Goal: Task Accomplishment & Management: Manage account settings

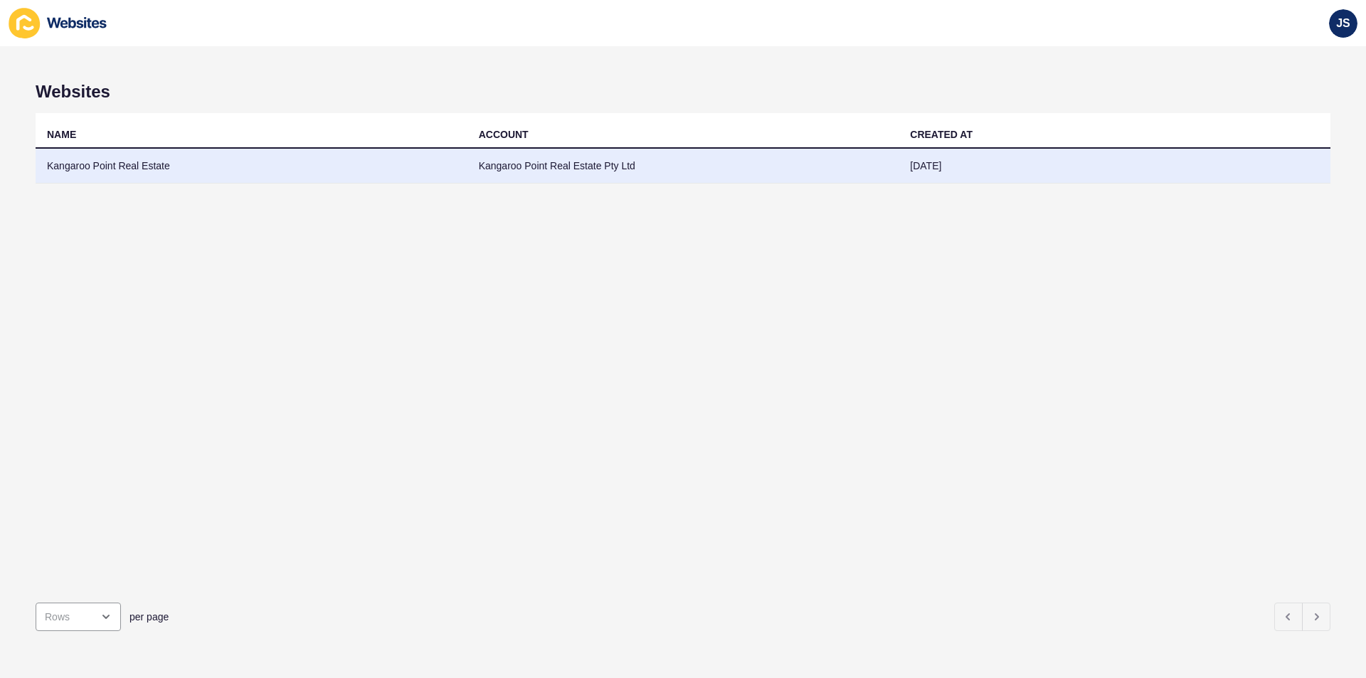
click at [149, 167] on td "Kangaroo Point Real Estate" at bounding box center [252, 166] width 432 height 35
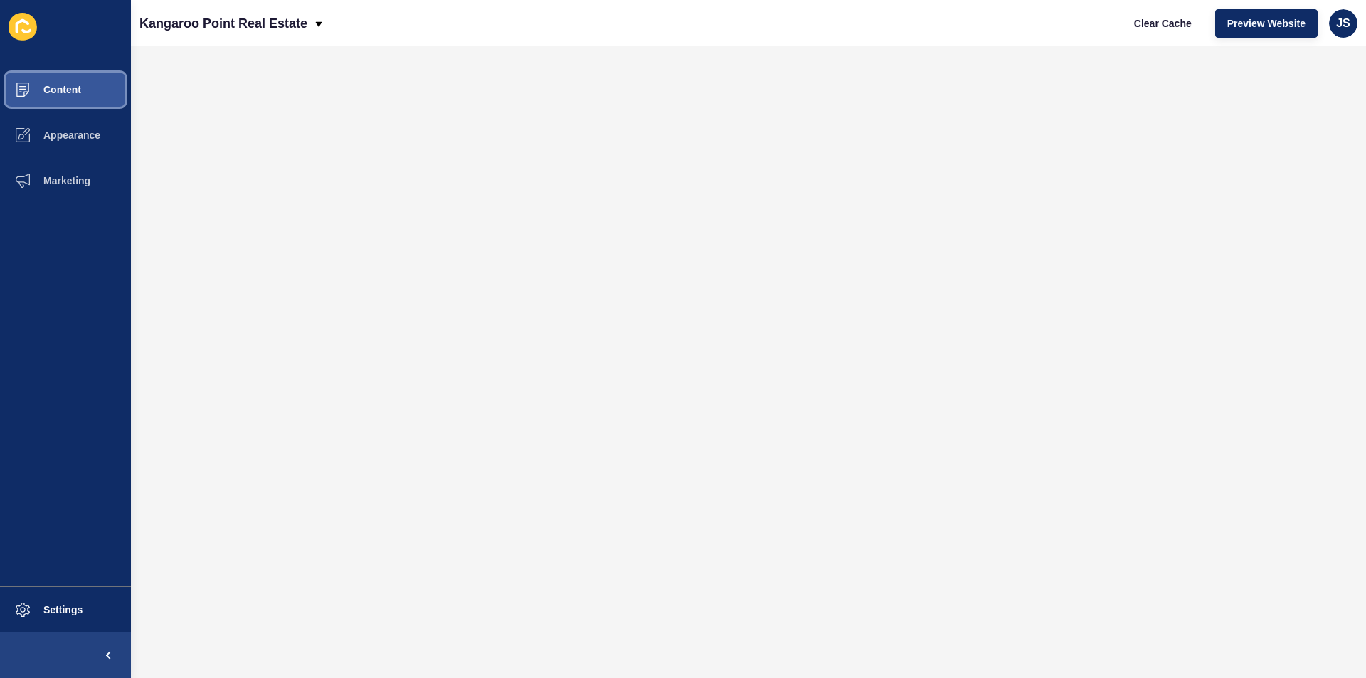
click at [99, 88] on button "Content" at bounding box center [65, 90] width 131 height 46
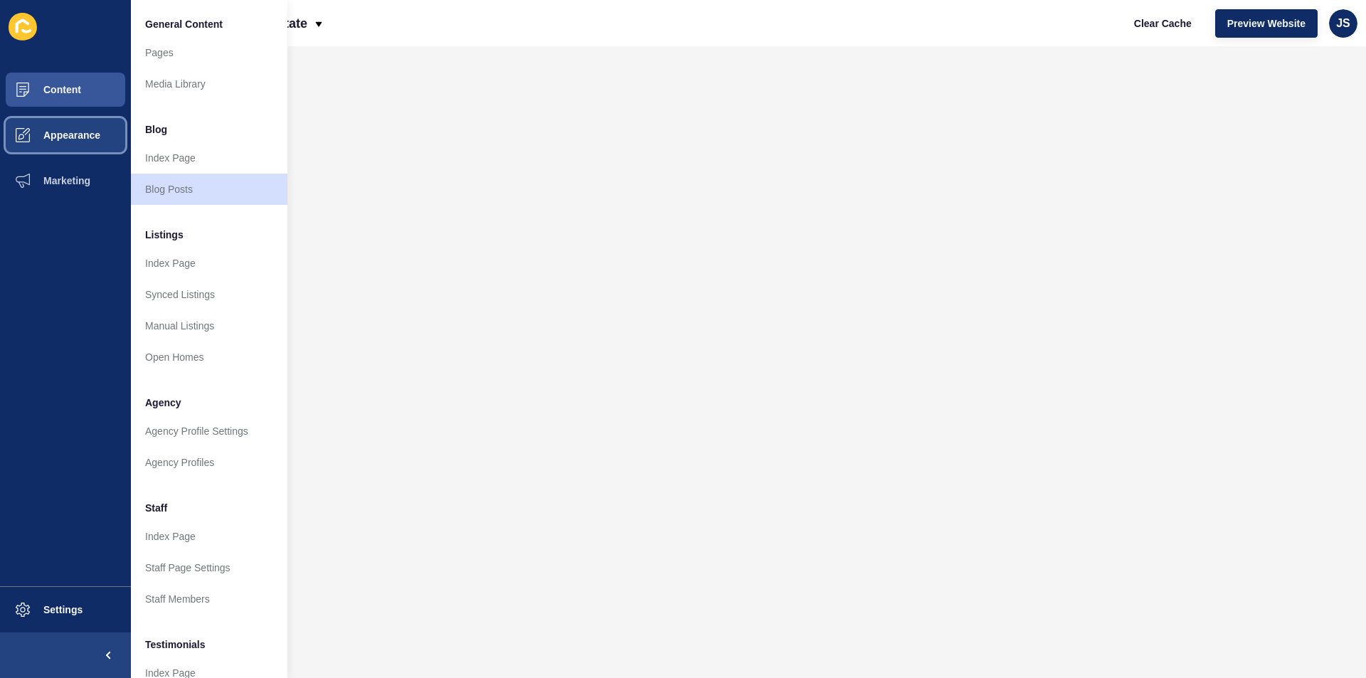
click at [65, 128] on button "Appearance" at bounding box center [65, 135] width 131 height 46
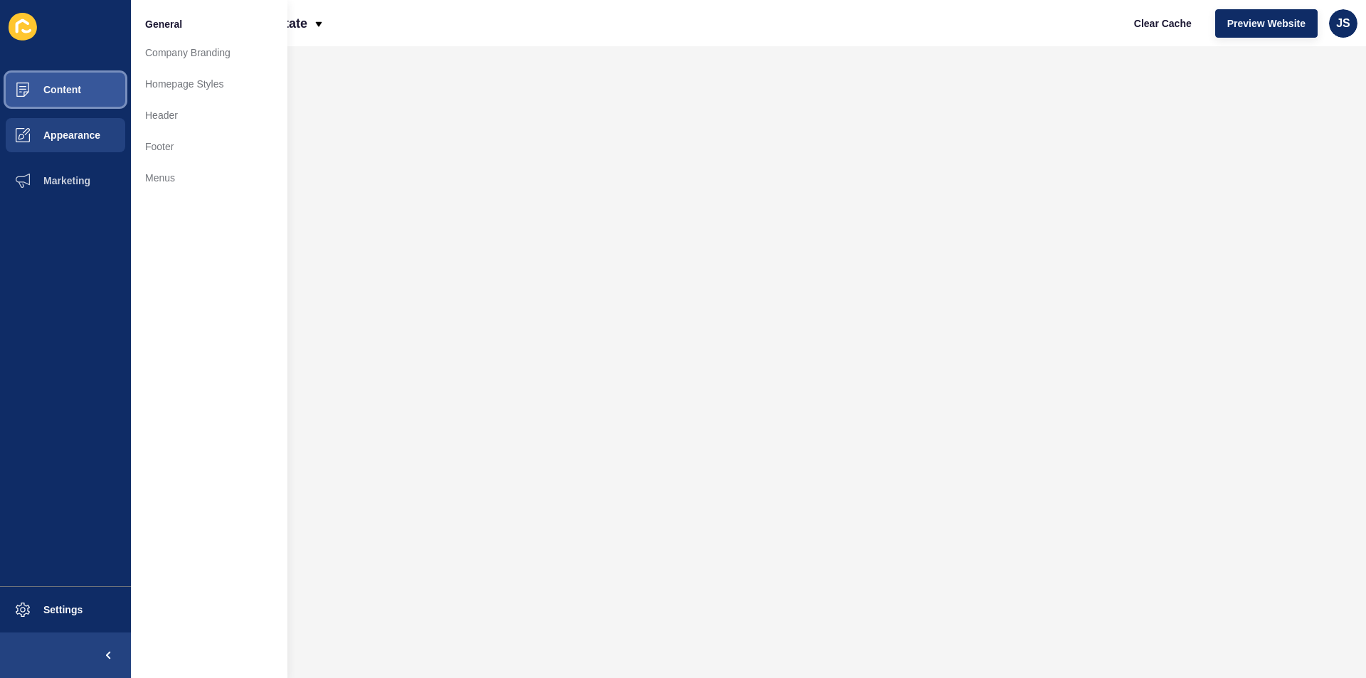
click at [72, 102] on button "Content" at bounding box center [65, 90] width 131 height 46
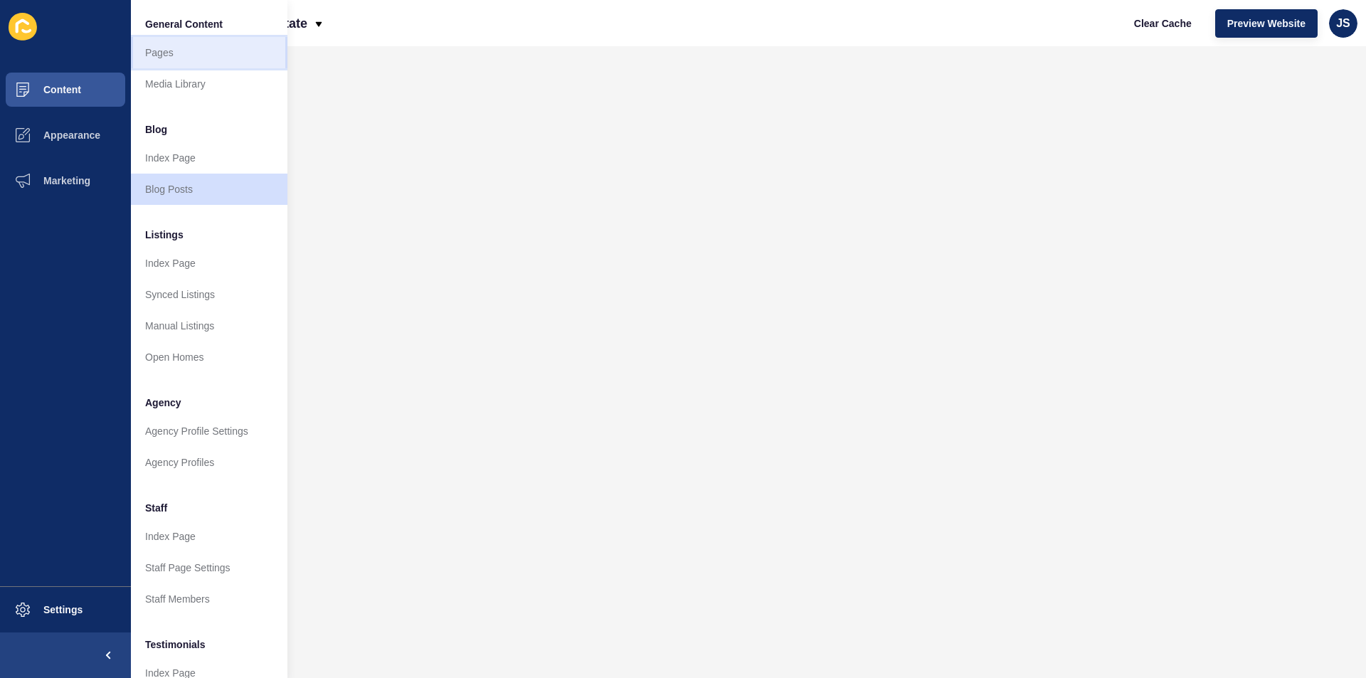
click at [201, 58] on link "Pages" at bounding box center [209, 52] width 156 height 31
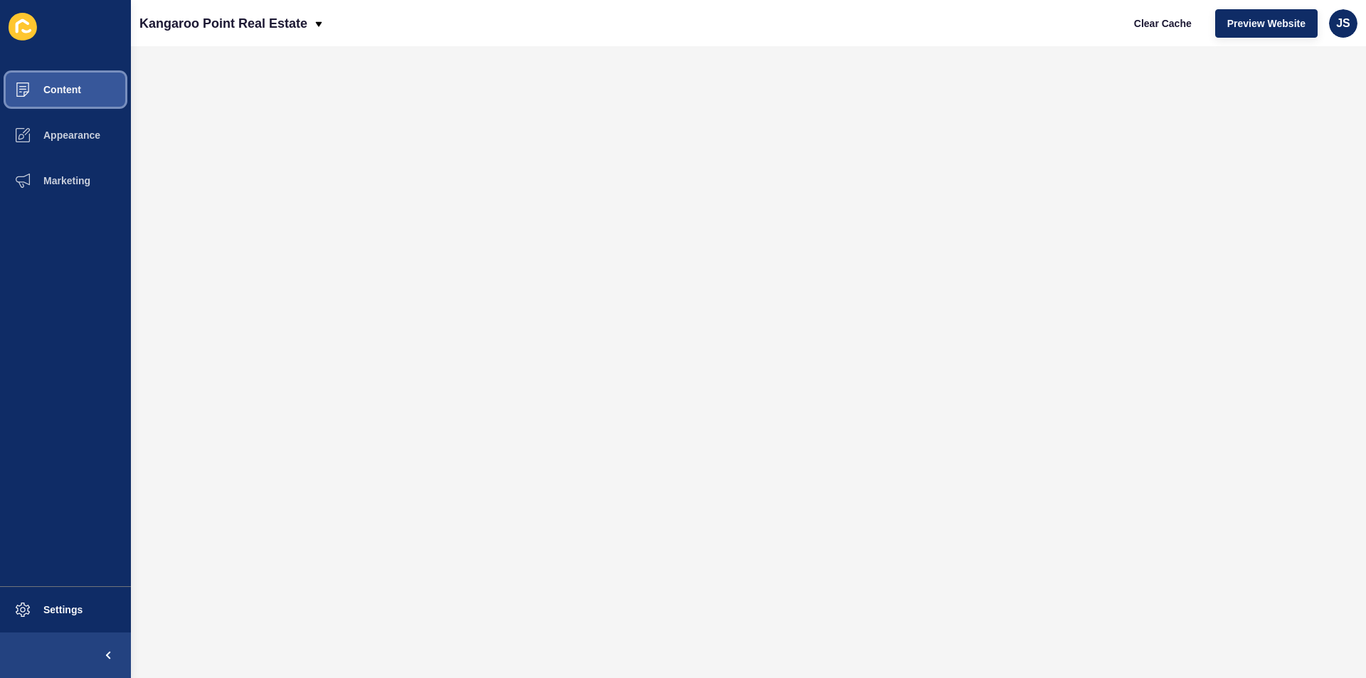
click at [76, 95] on span "Content" at bounding box center [39, 89] width 83 height 11
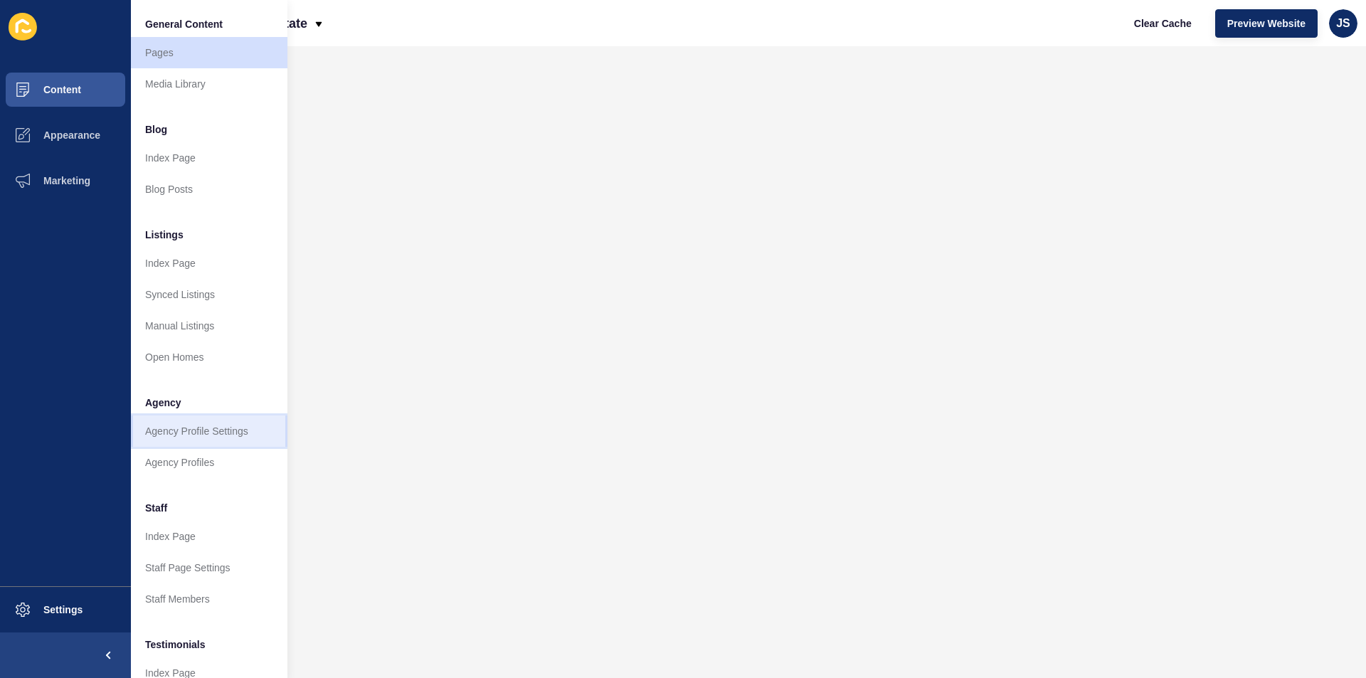
click at [218, 422] on link "Agency Profile Settings" at bounding box center [209, 430] width 156 height 31
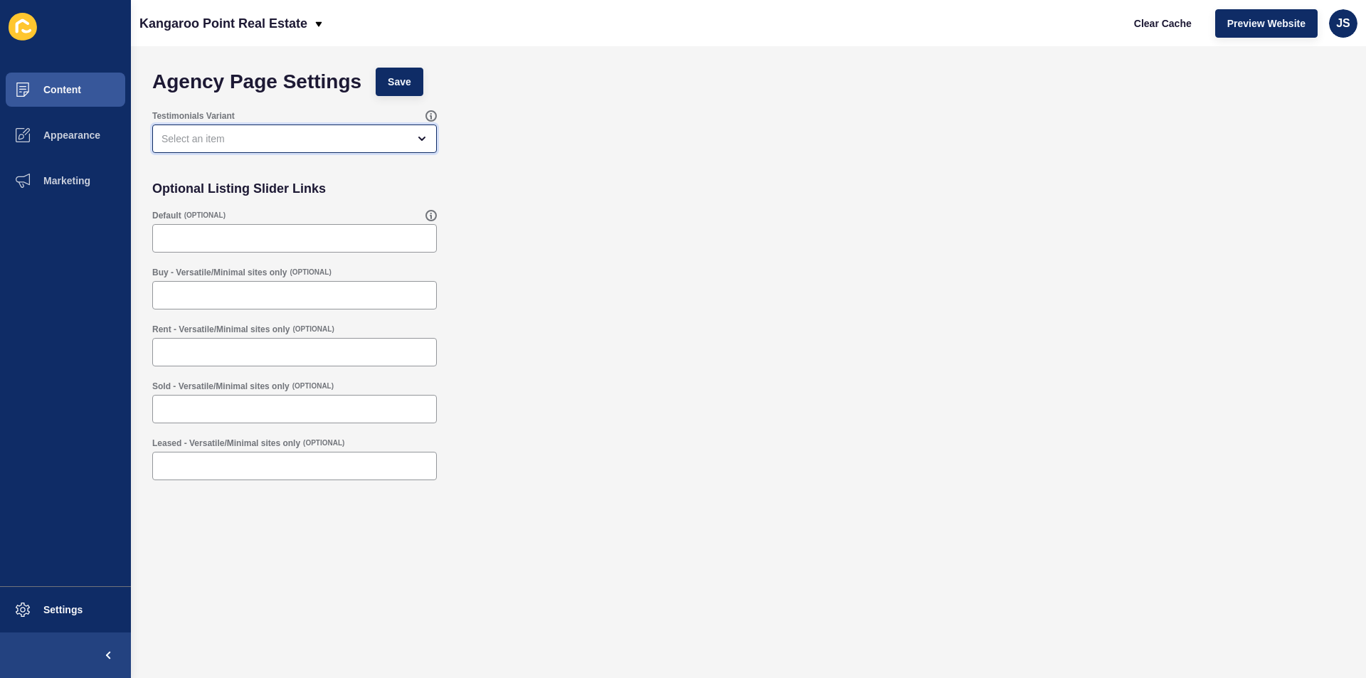
click at [343, 137] on div "open menu" at bounding box center [284, 139] width 246 height 14
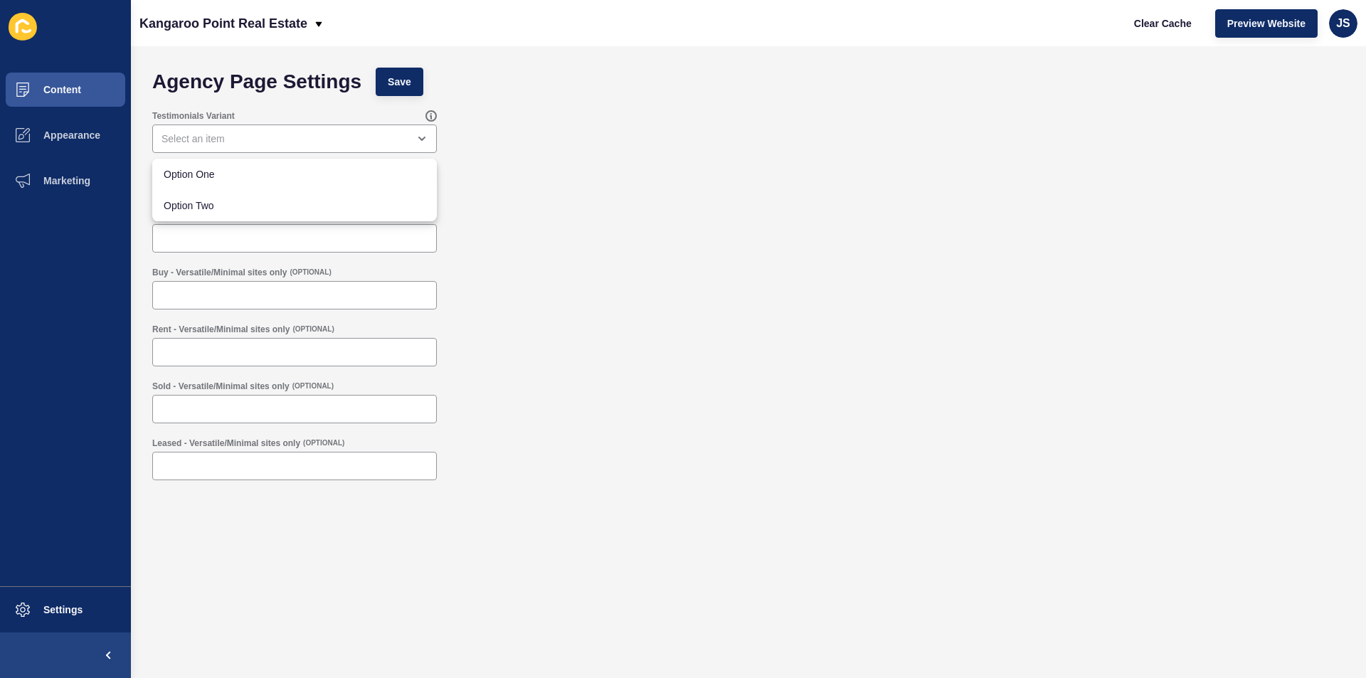
click at [684, 161] on form "Agency Page Settings Save Testimonials Variant Optional Listing Slider Links De…" at bounding box center [748, 333] width 1206 height 546
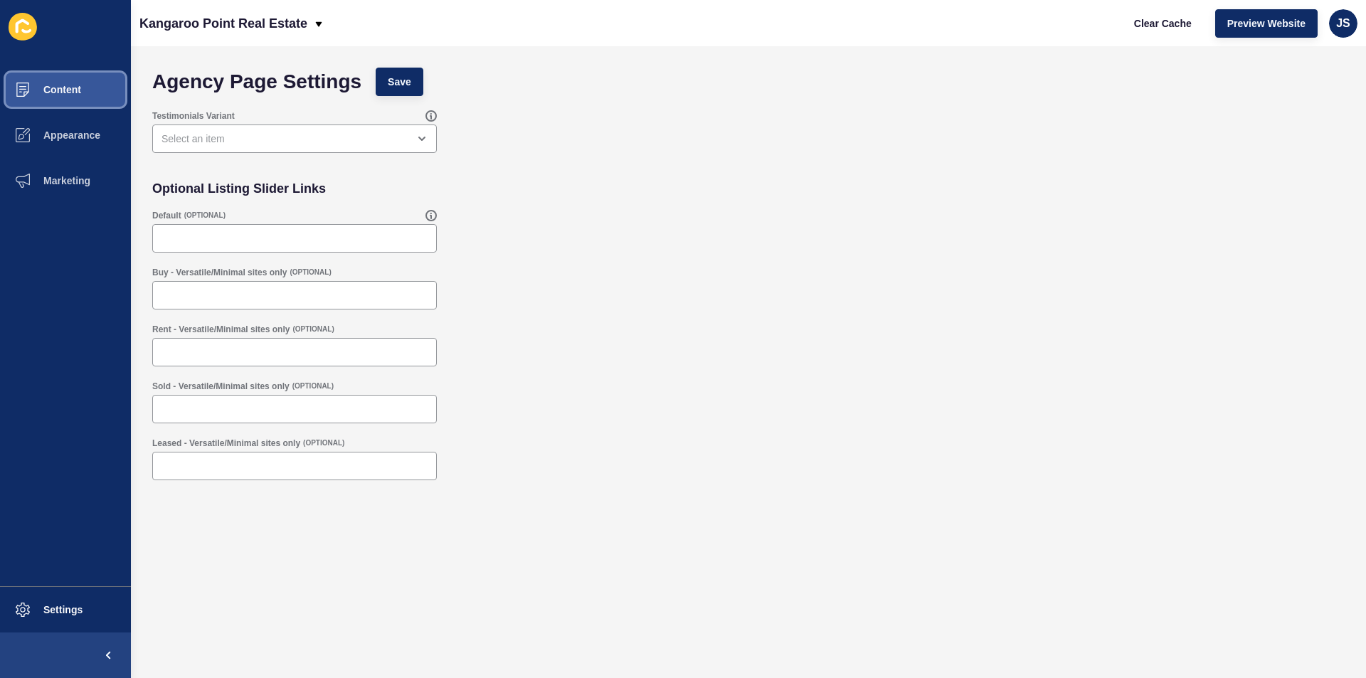
click at [79, 87] on span "Content" at bounding box center [39, 89] width 83 height 11
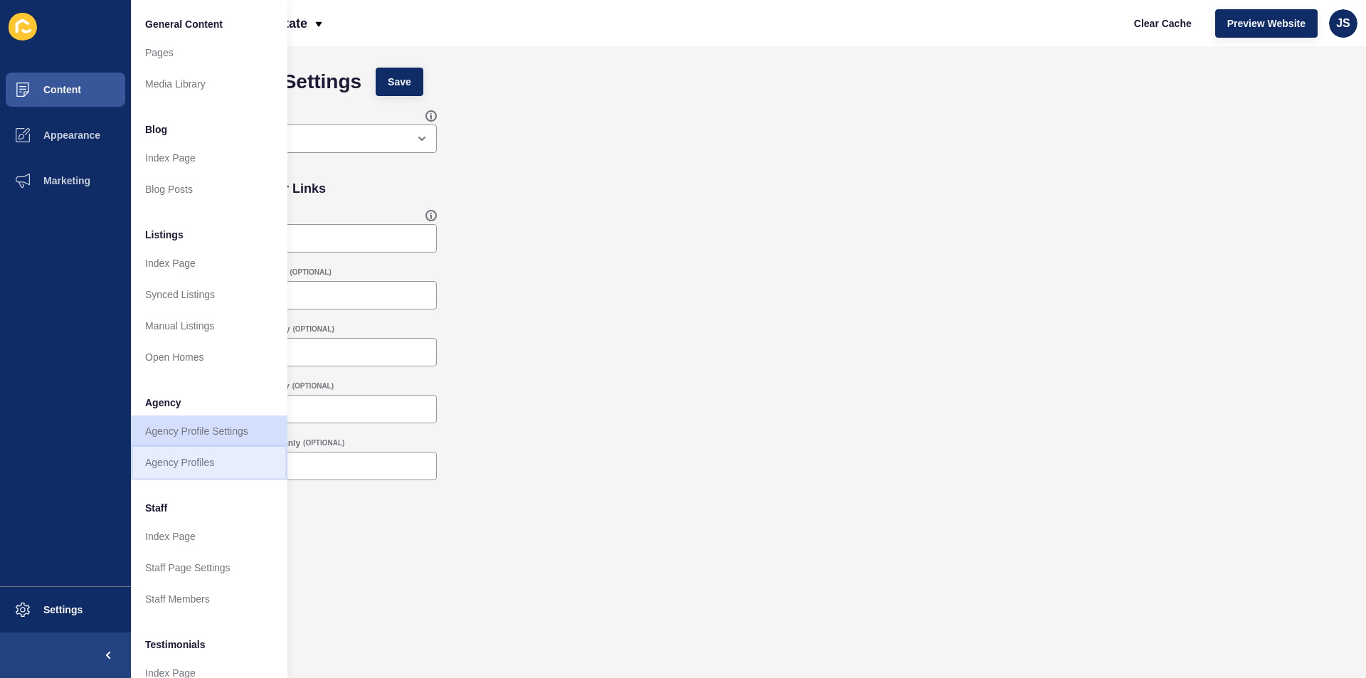
click at [183, 452] on link "Agency Profiles" at bounding box center [209, 462] width 156 height 31
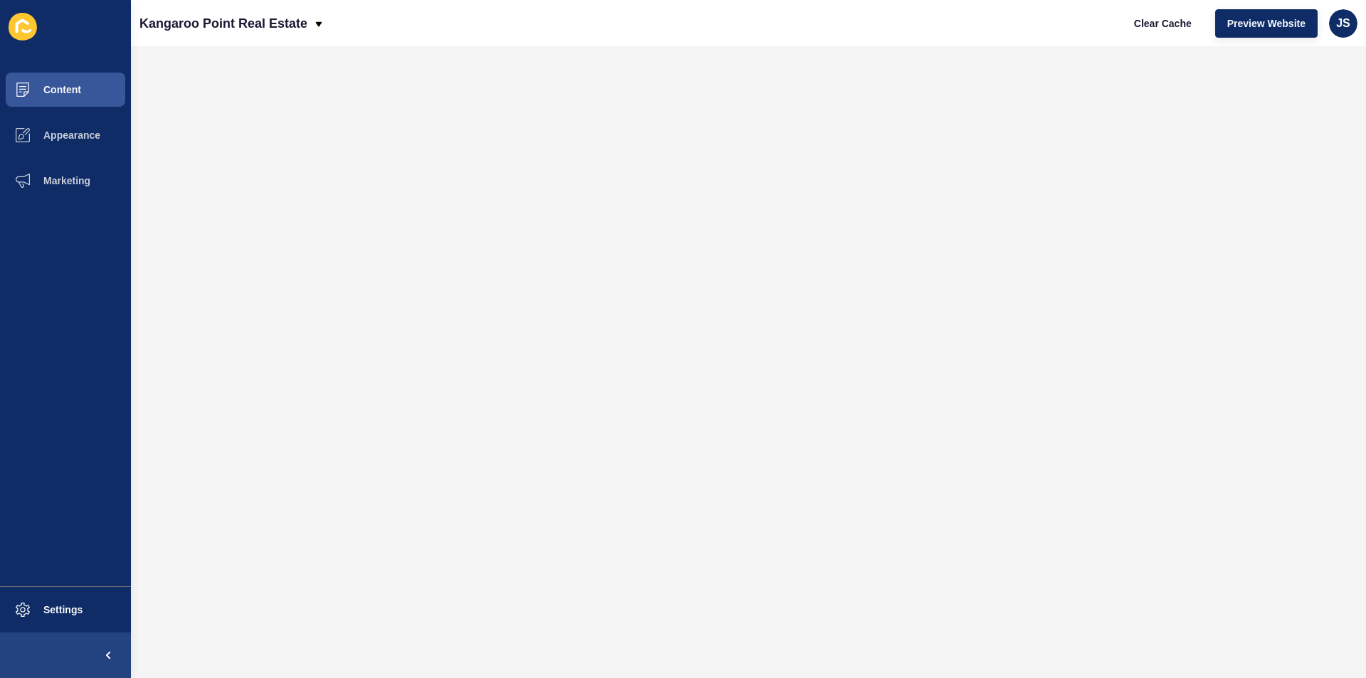
click at [21, 33] on icon at bounding box center [23, 27] width 28 height 28
